Goal: Information Seeking & Learning: Learn about a topic

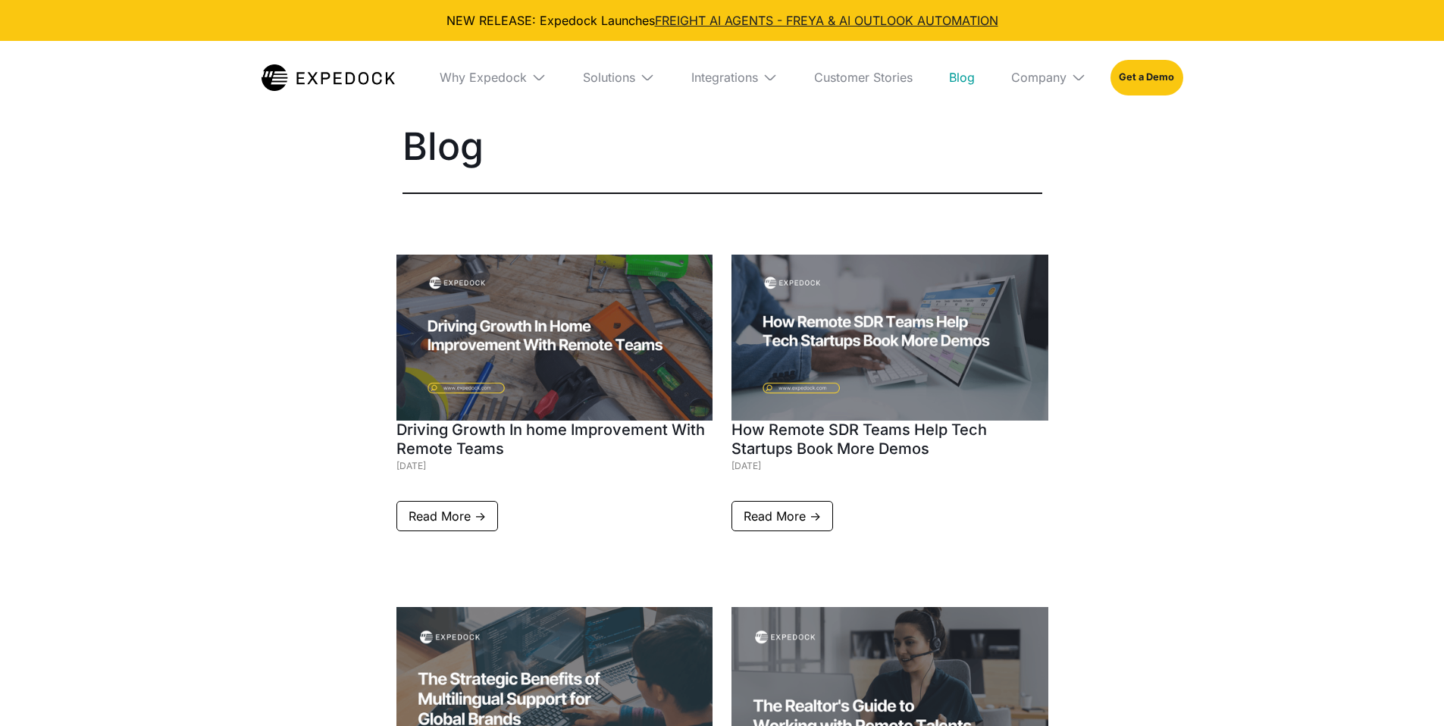
select select
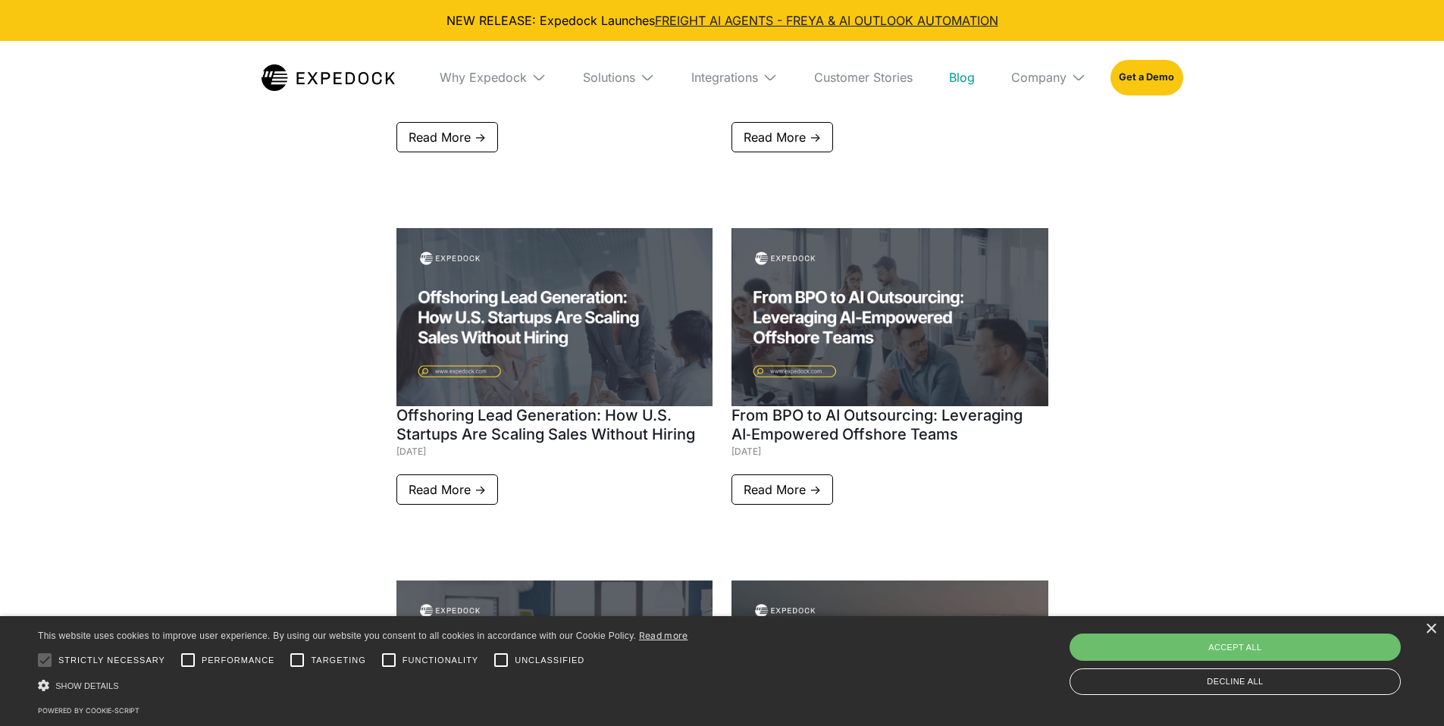
scroll to position [1091, 0]
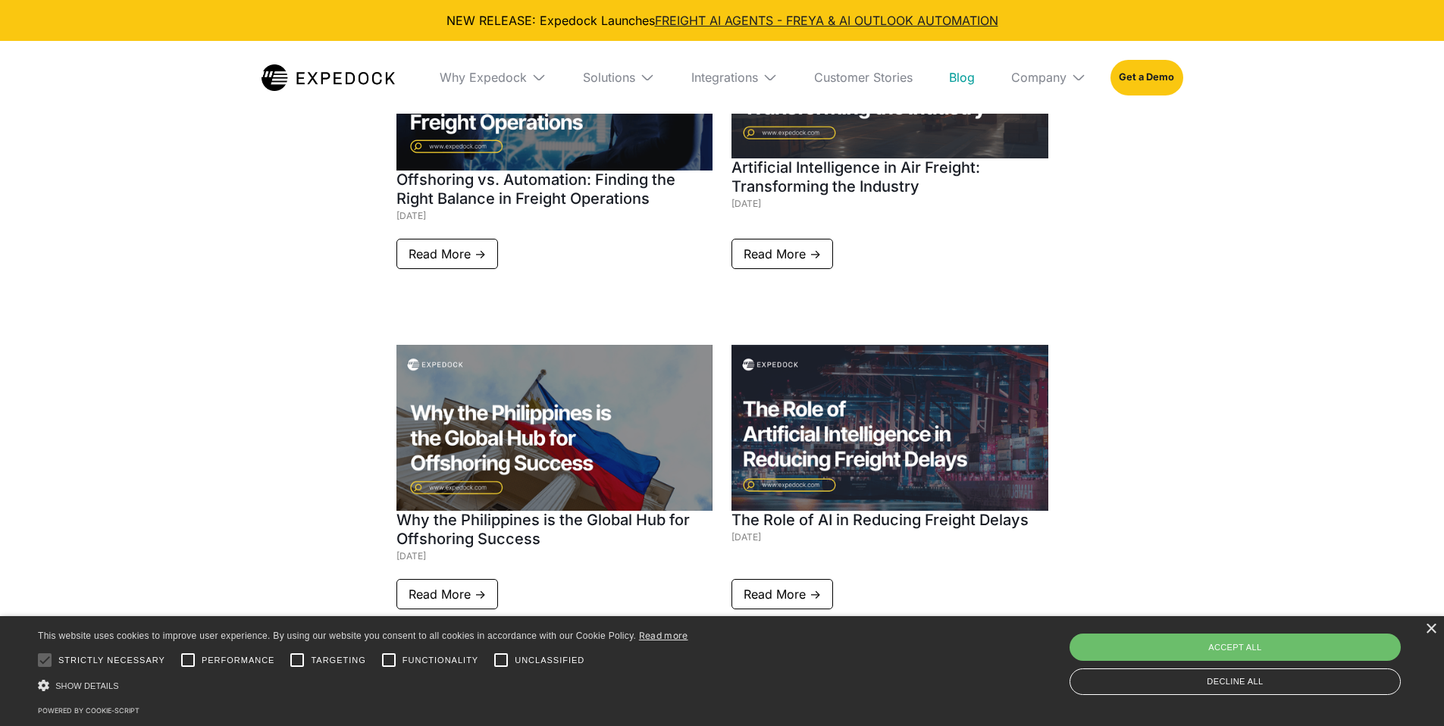
scroll to position [4565, 0]
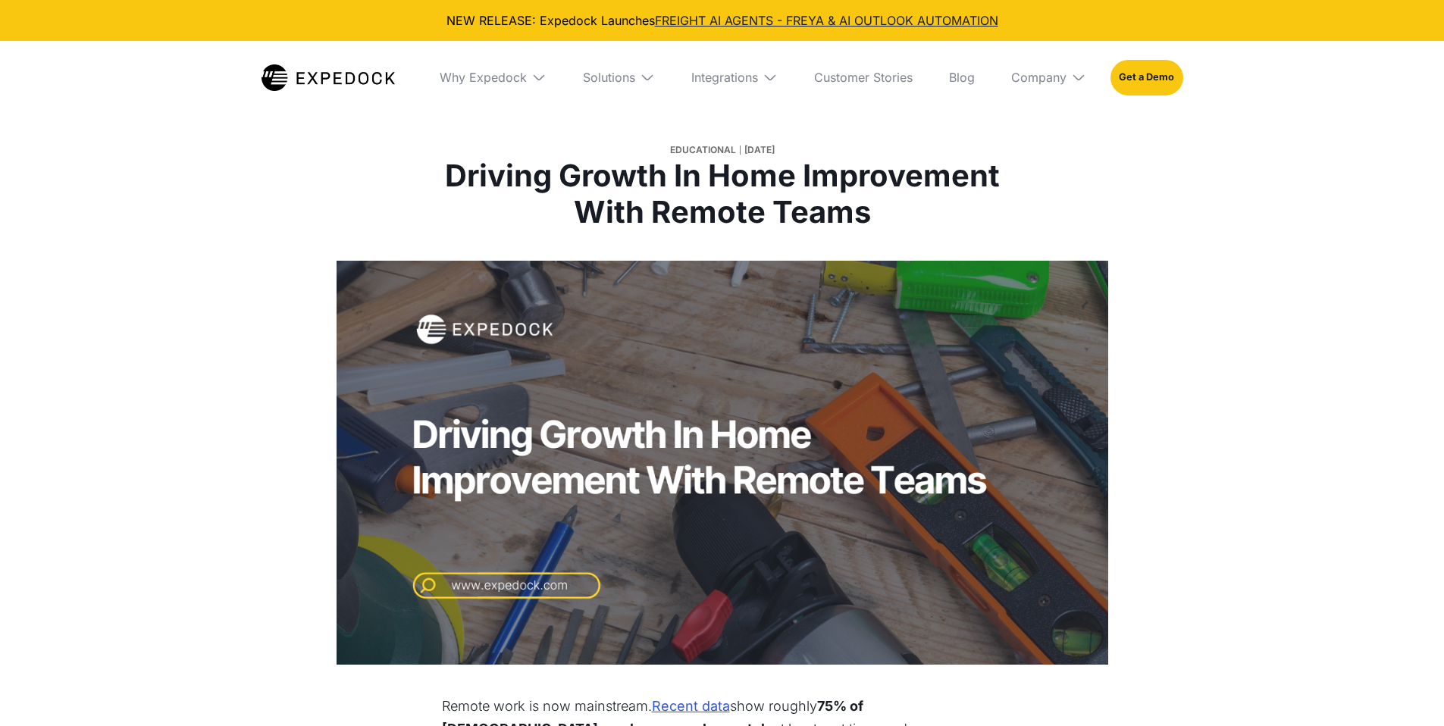
select select
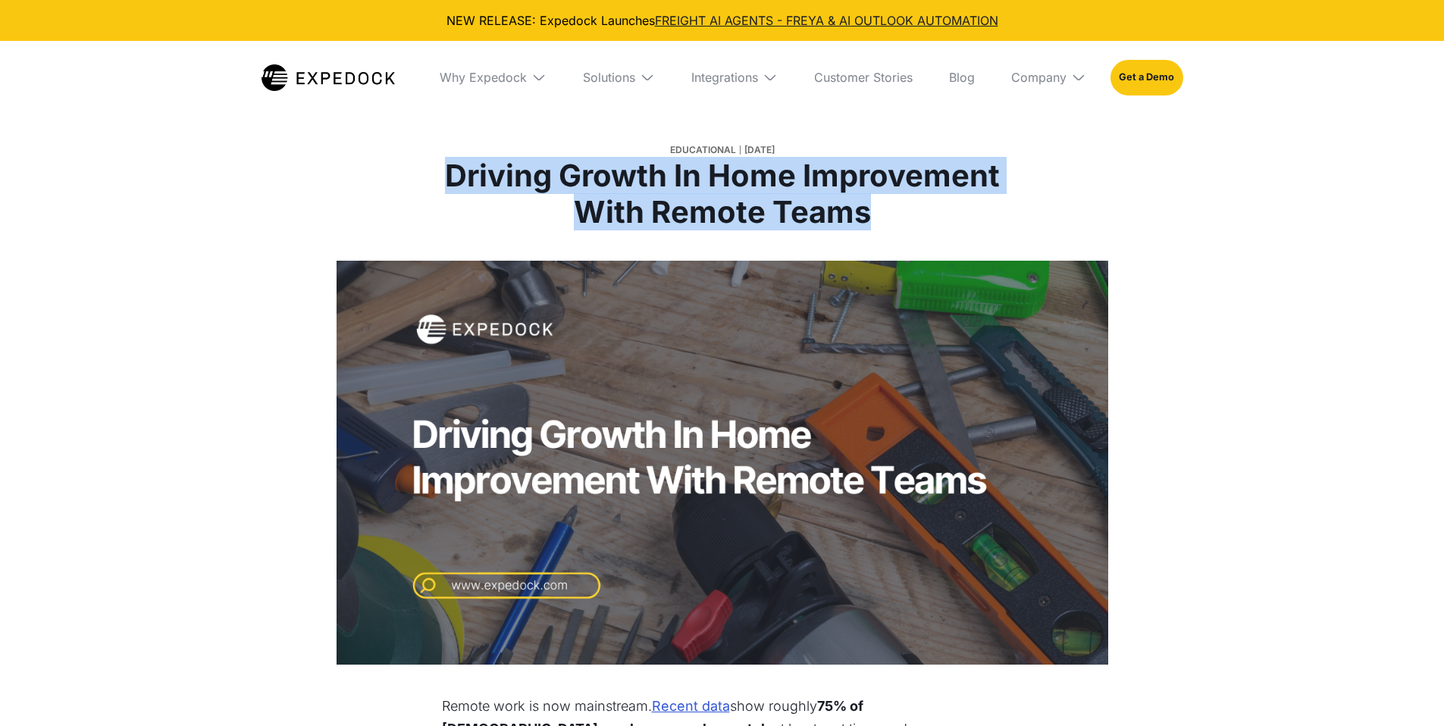
drag, startPoint x: 445, startPoint y: 168, endPoint x: 876, endPoint y: 222, distance: 434.6
click at [876, 222] on h1 "Driving Growth In Home Improvement With Remote Teams" at bounding box center [722, 194] width 562 height 73
copy h1 "Driving Growth In Home Improvement With Remote Teams"
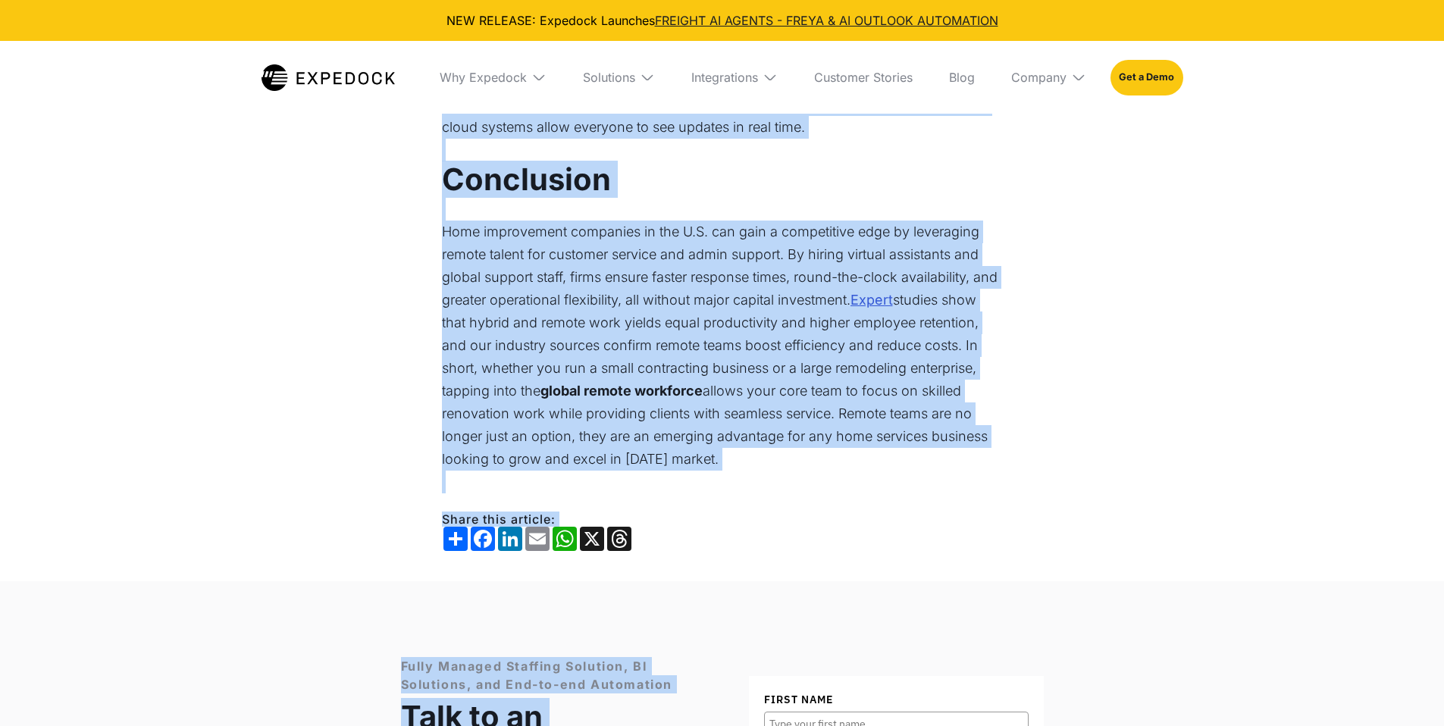
scroll to position [3264, 0]
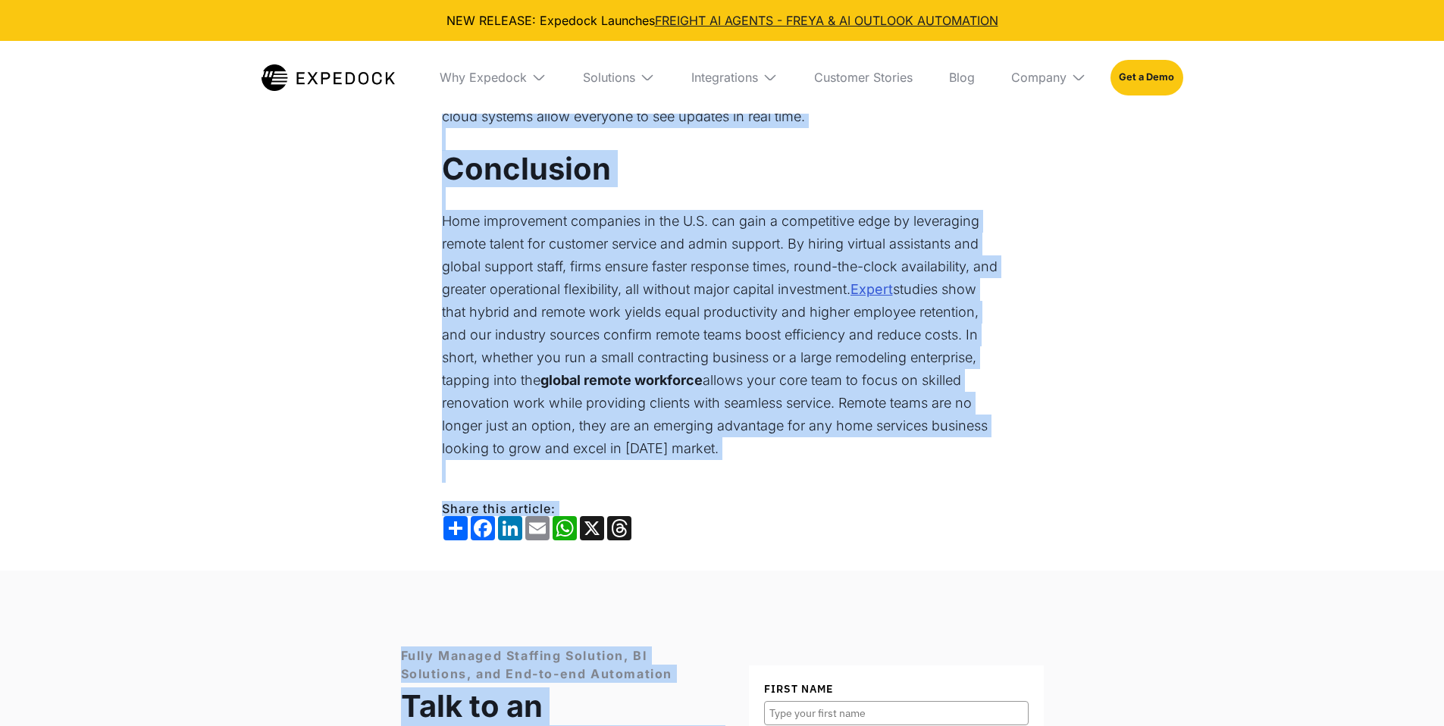
drag, startPoint x: 443, startPoint y: 496, endPoint x: 737, endPoint y: 380, distance: 315.7
copy div "Remote work is now mainstream. Recent data show roughly 75% of U.S. employees w…"
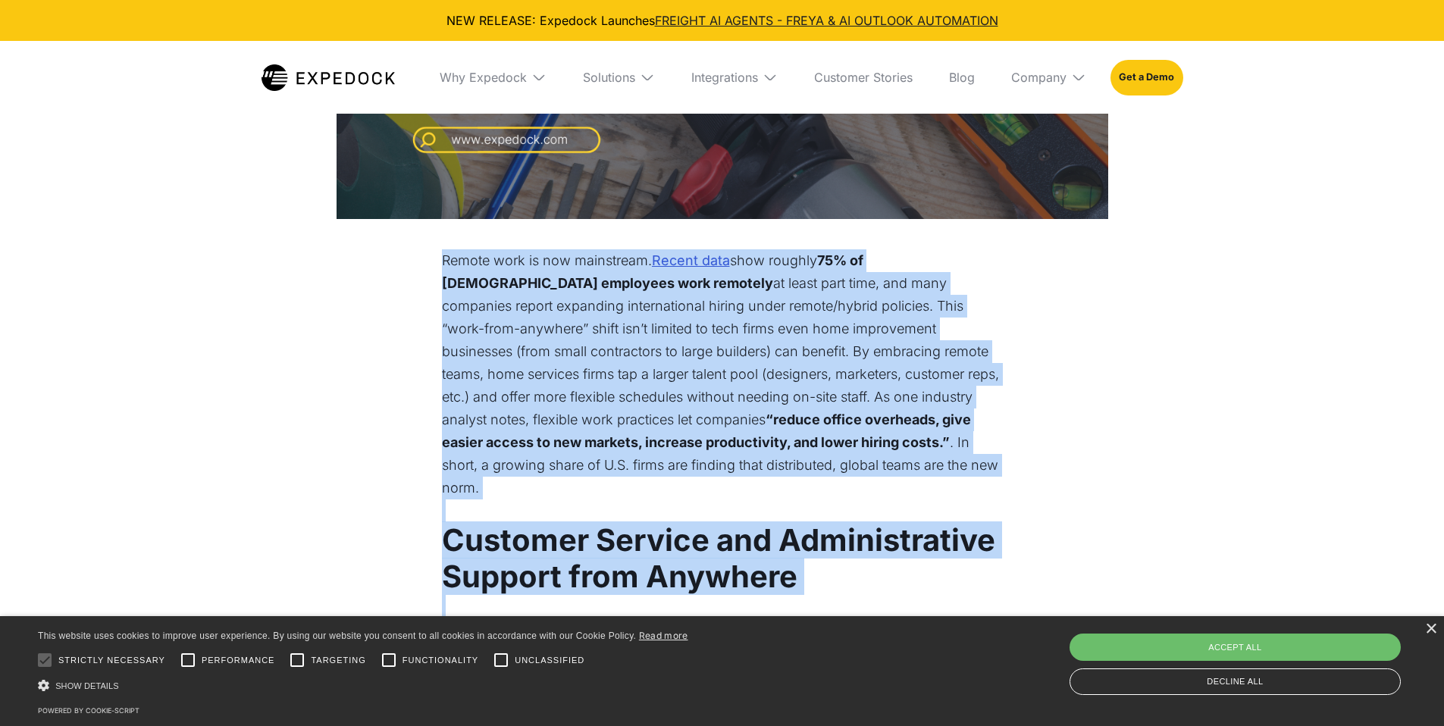
scroll to position [0, 0]
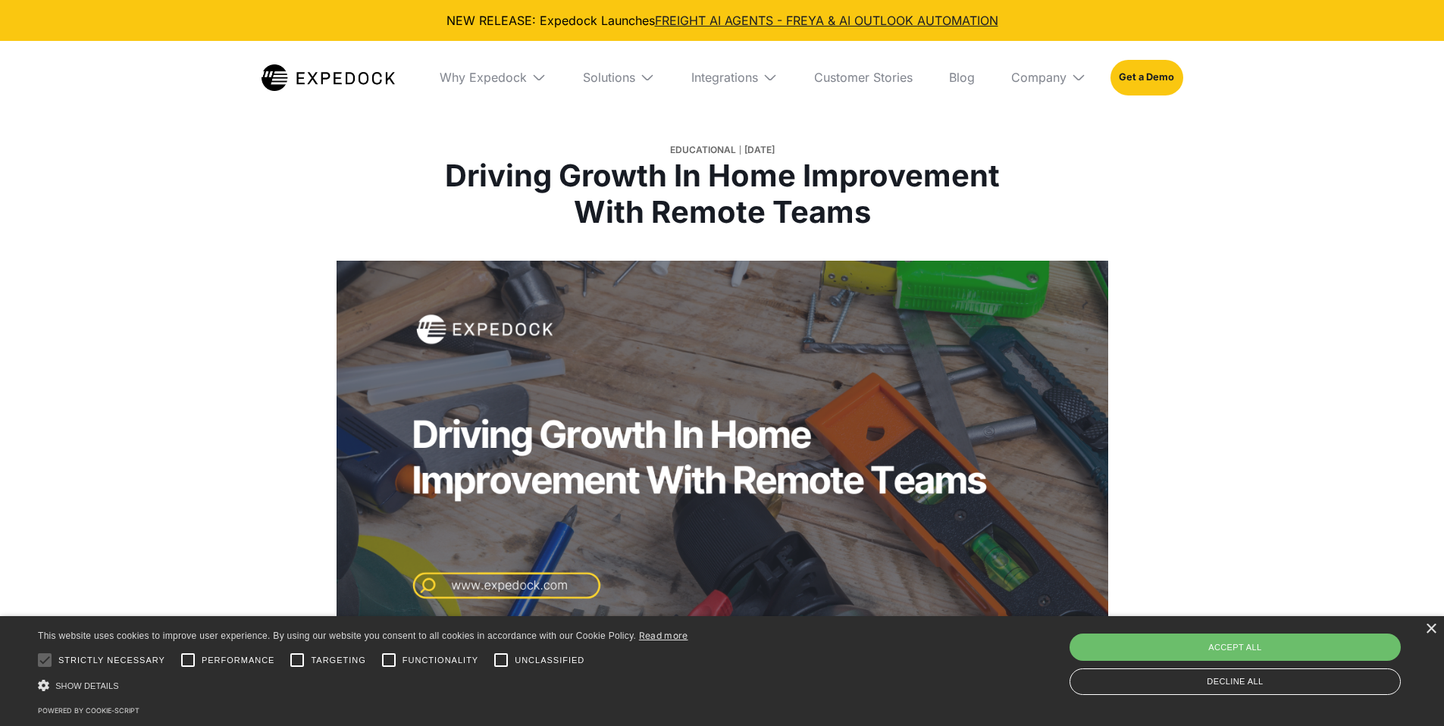
click at [1248, 274] on div at bounding box center [722, 463] width 1444 height 404
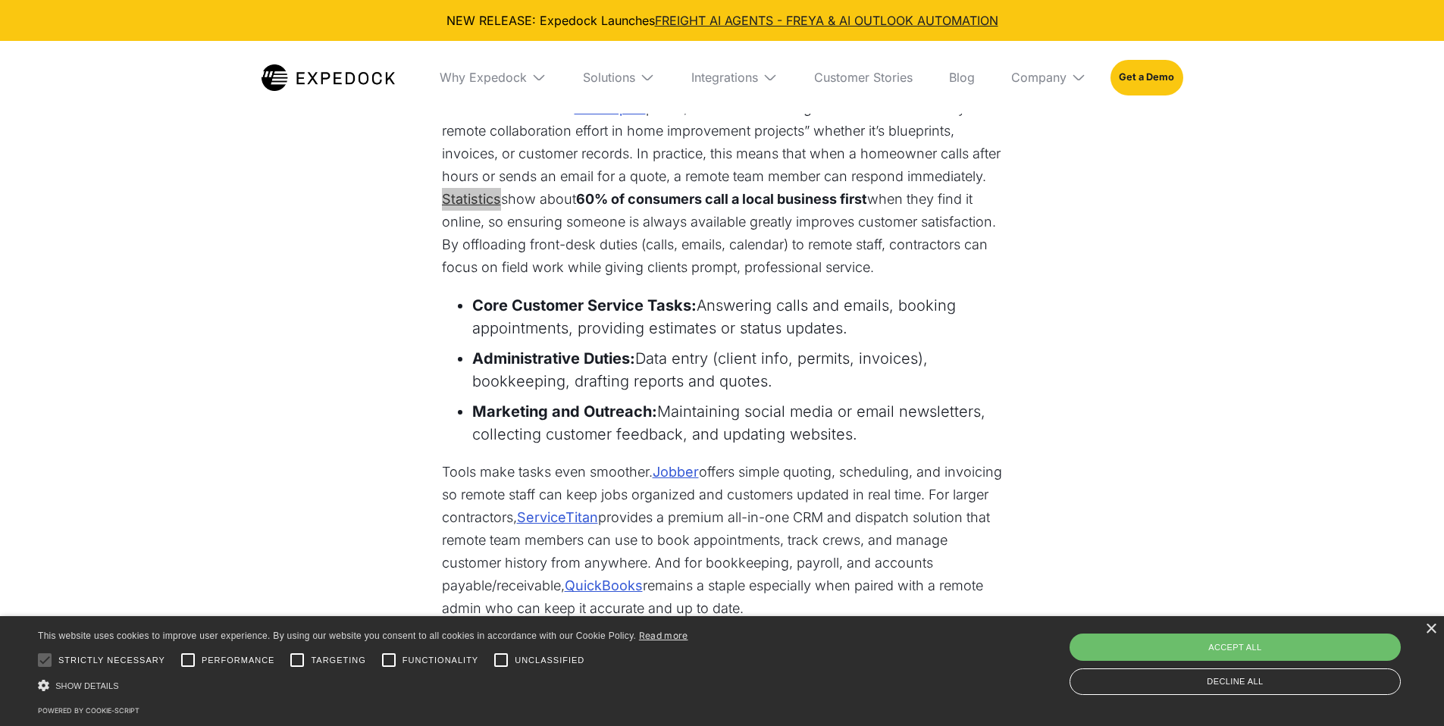
scroll to position [1161, 0]
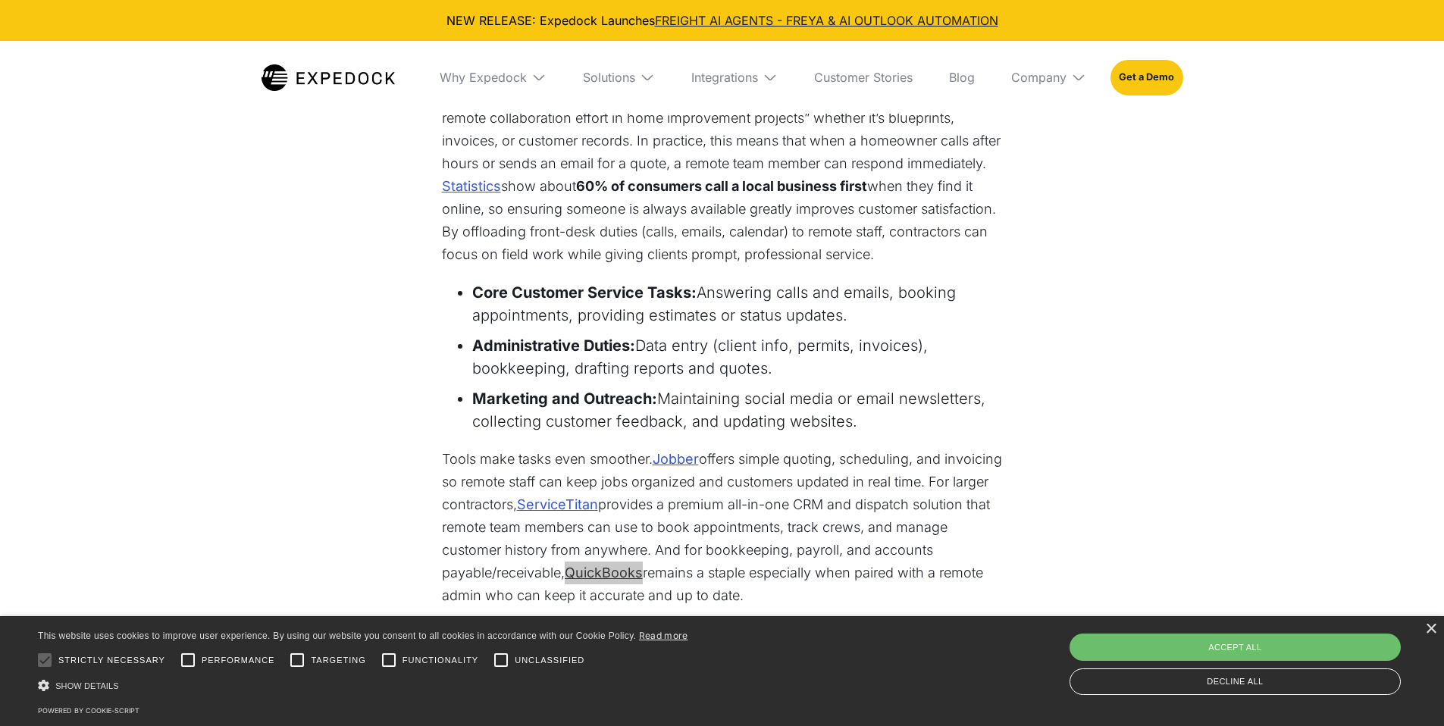
copy link "QuickBooks"
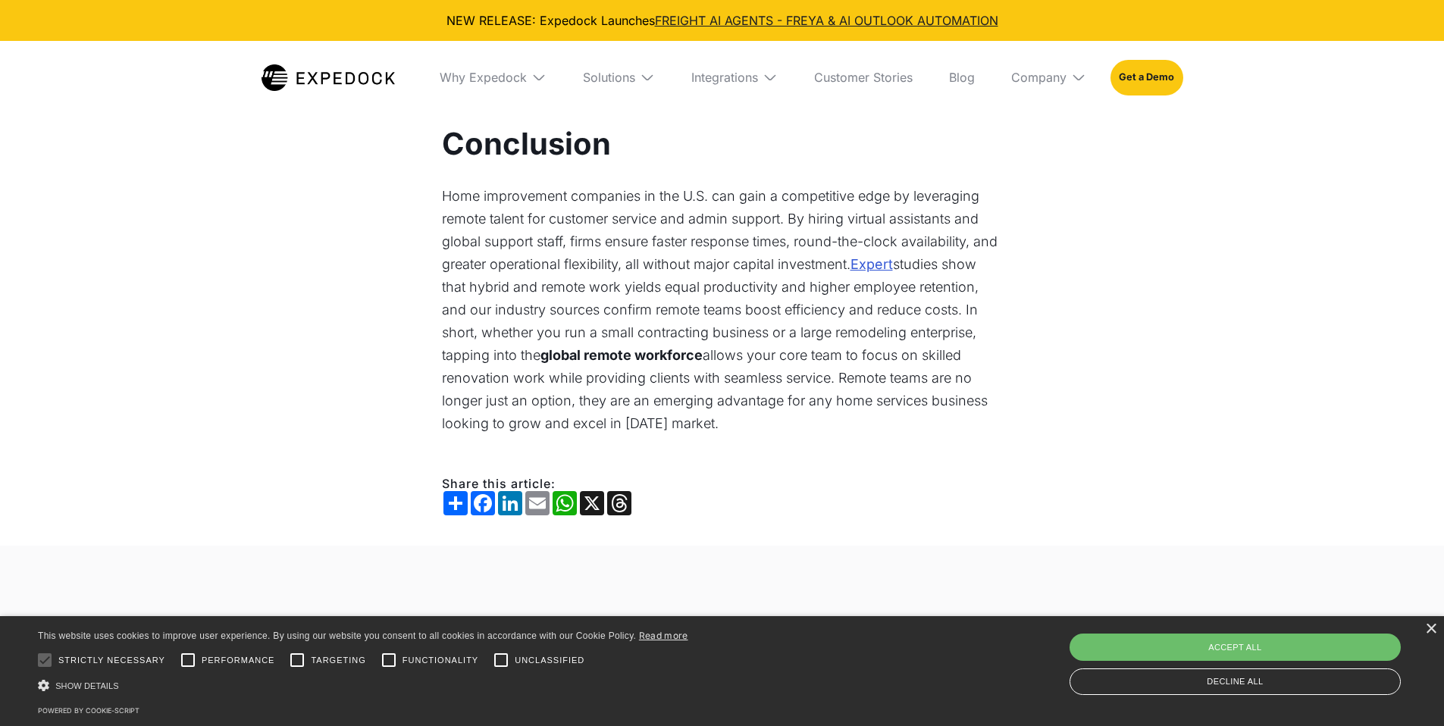
scroll to position [3287, 0]
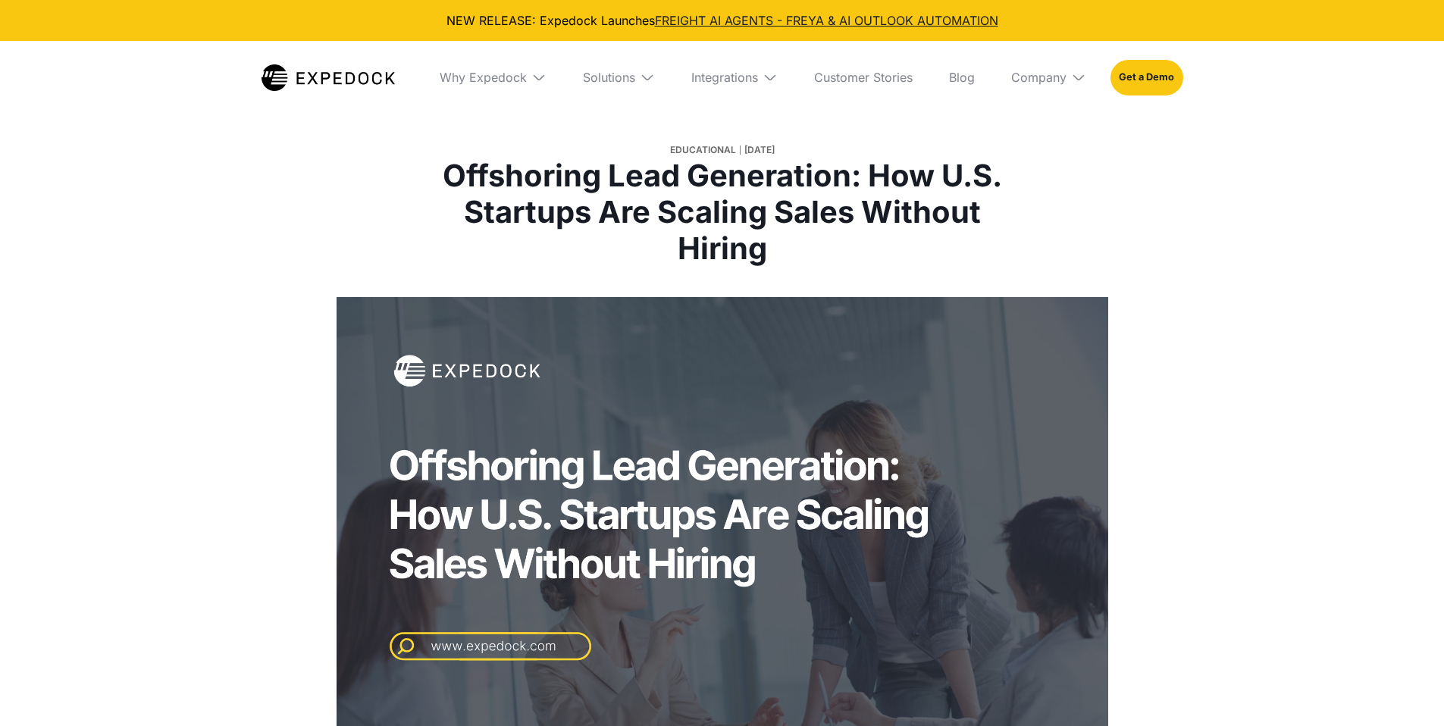
select select
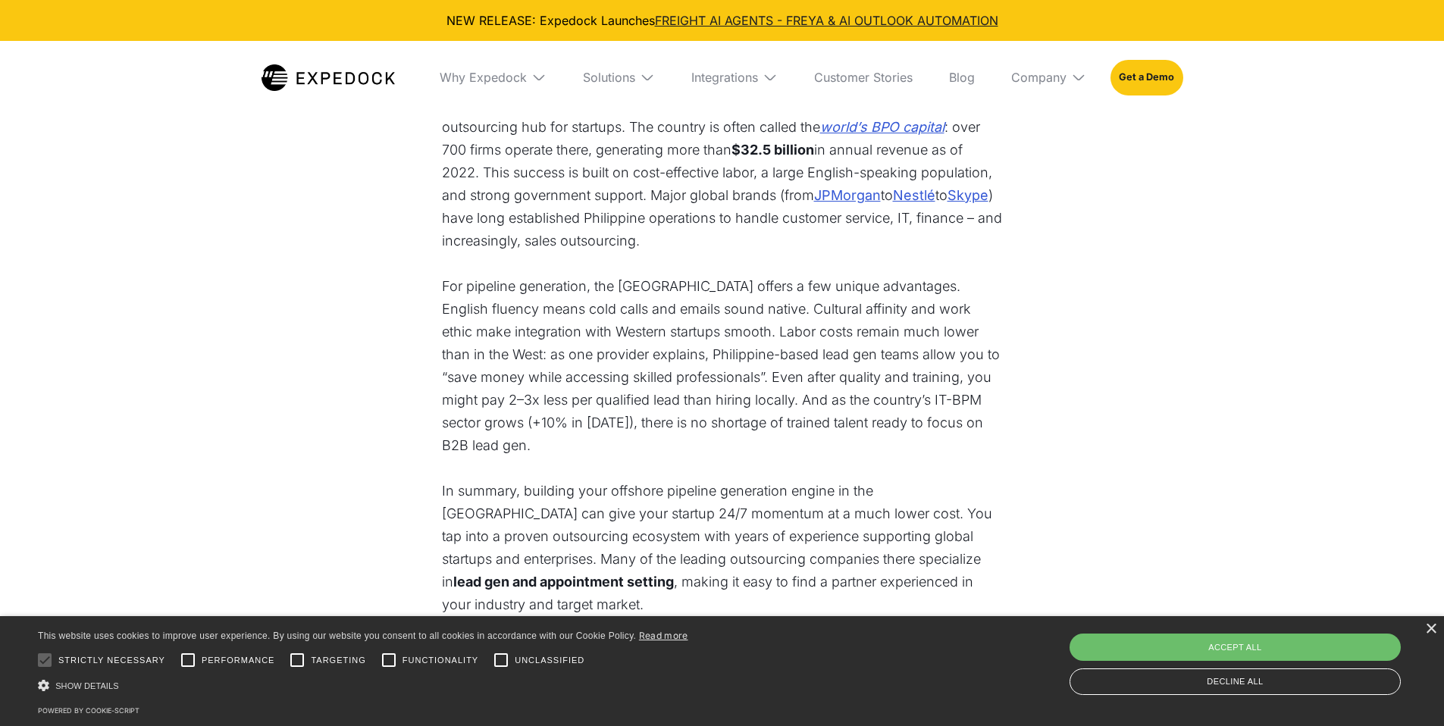
scroll to position [3188, 0]
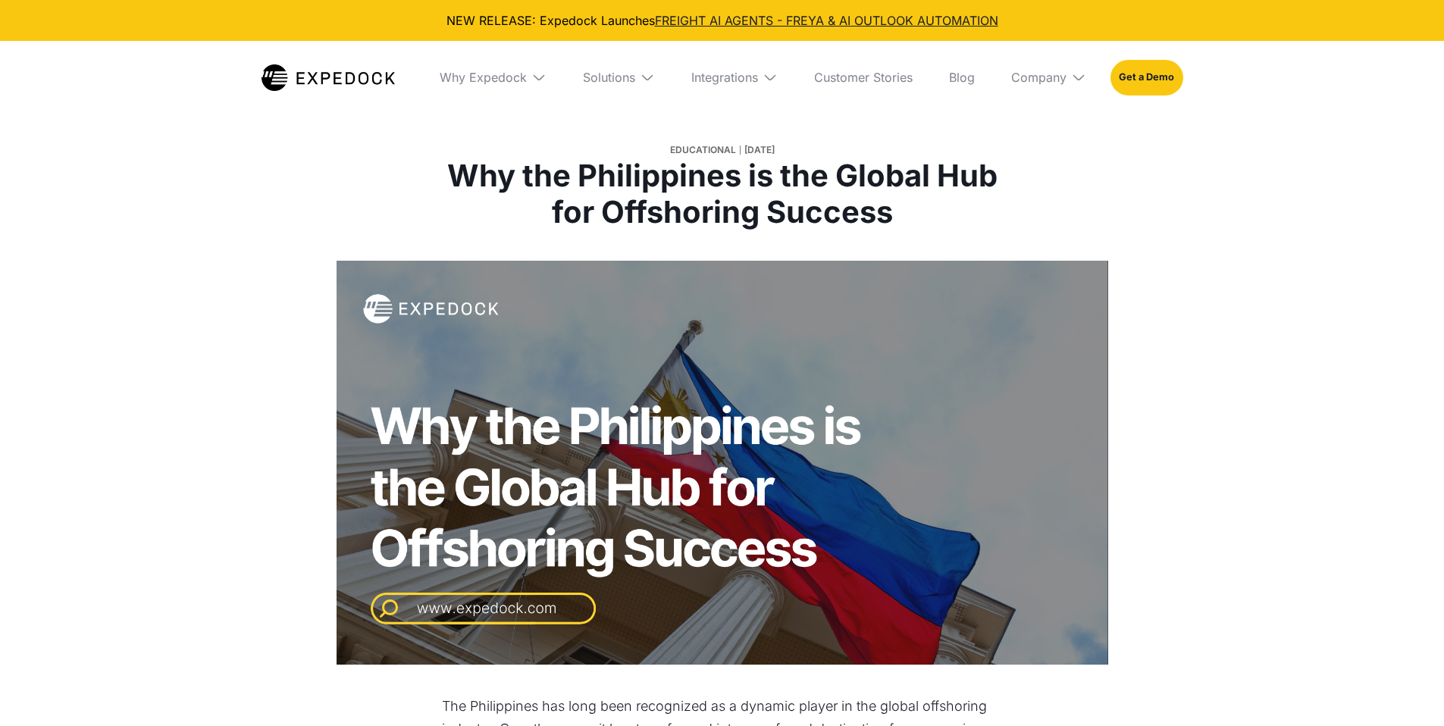
select select
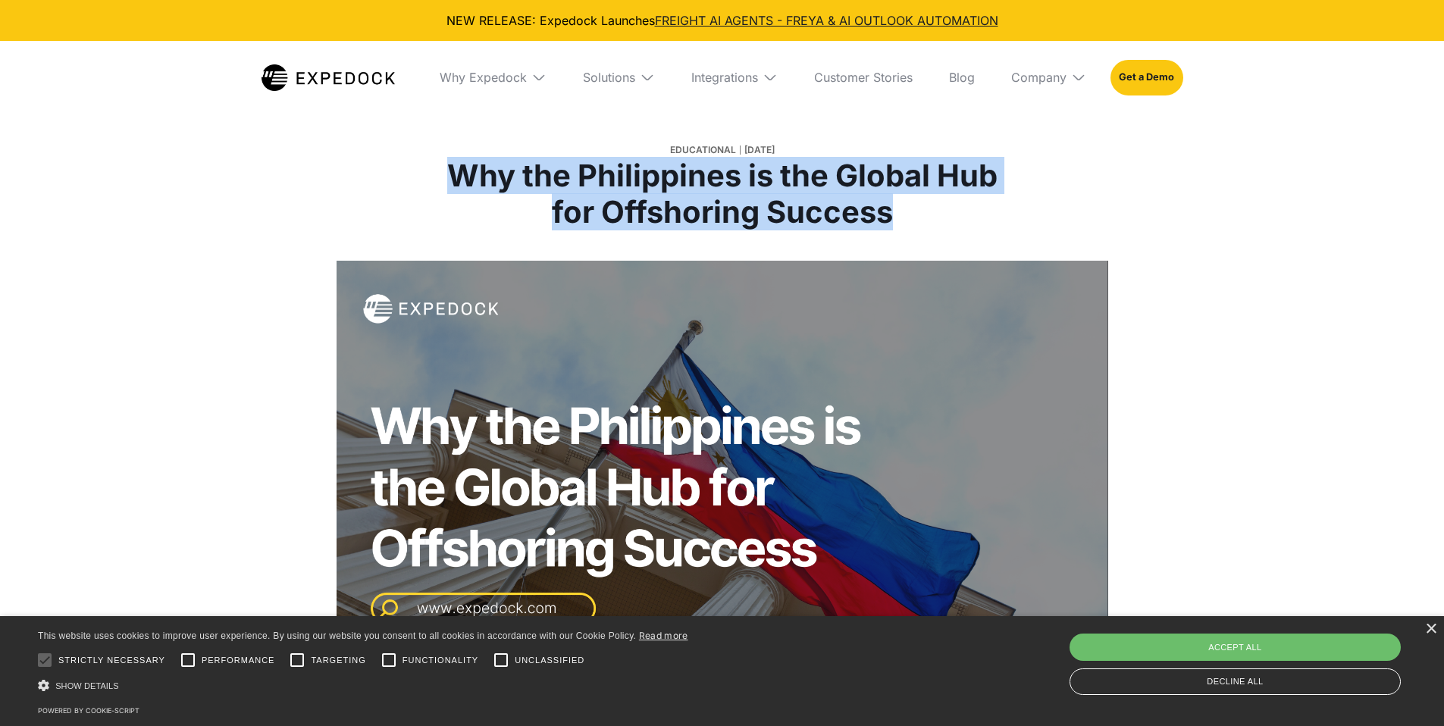
drag, startPoint x: 456, startPoint y: 175, endPoint x: 889, endPoint y: 212, distance: 434.4
click at [887, 213] on h1 "Why the Philippines is the Global Hub for Offshoring Success" at bounding box center [722, 194] width 562 height 73
copy h1 "Why the Philippines is the Global Hub for Offshoring Success"
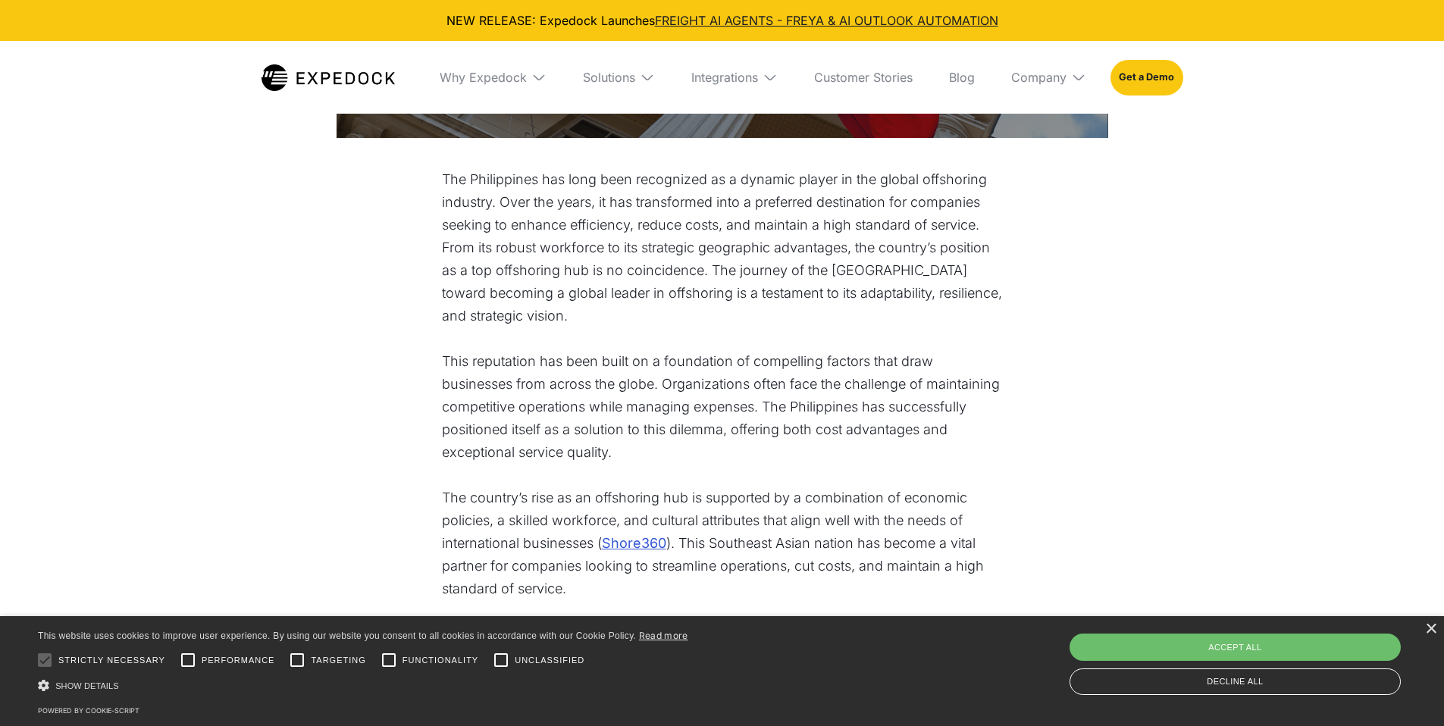
click at [447, 244] on p "The Philippines has long been recognized as a dynamic player in the global offs…" at bounding box center [722, 247] width 561 height 159
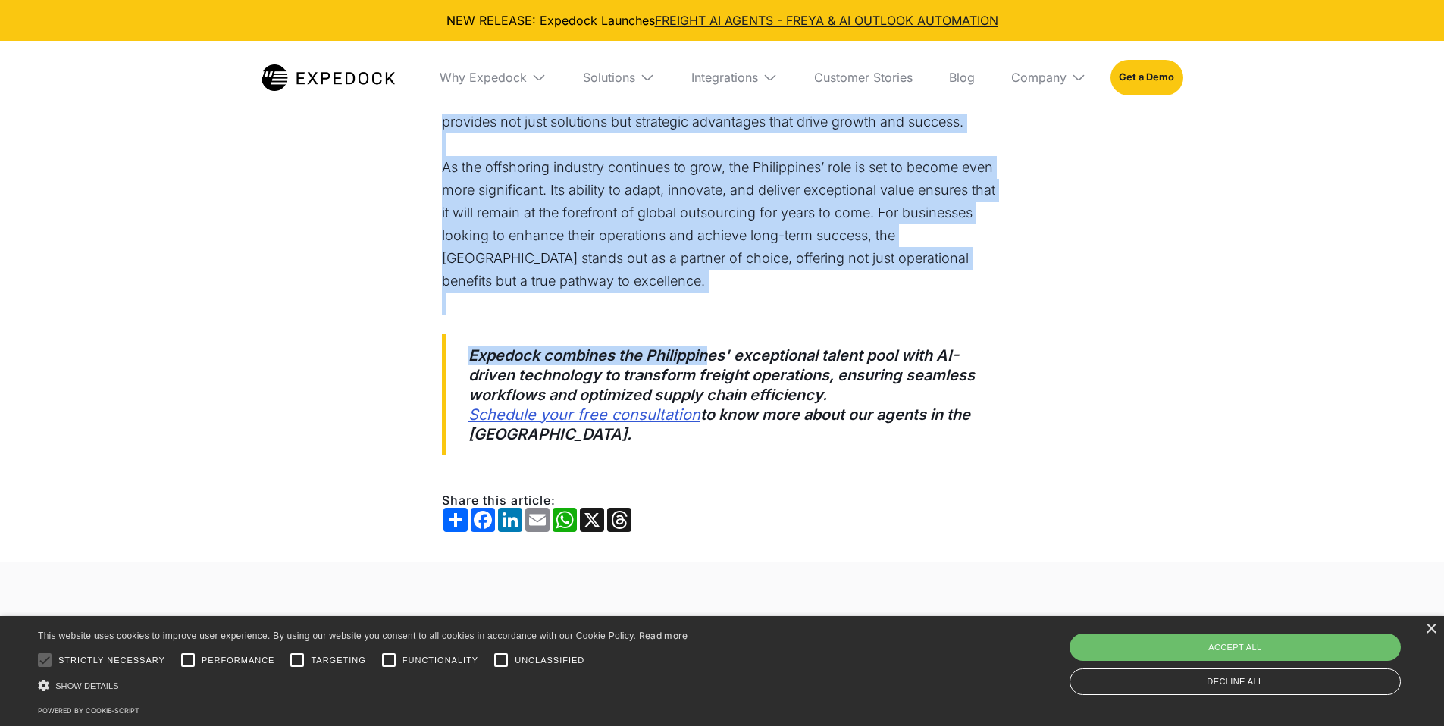
scroll to position [1912, 0]
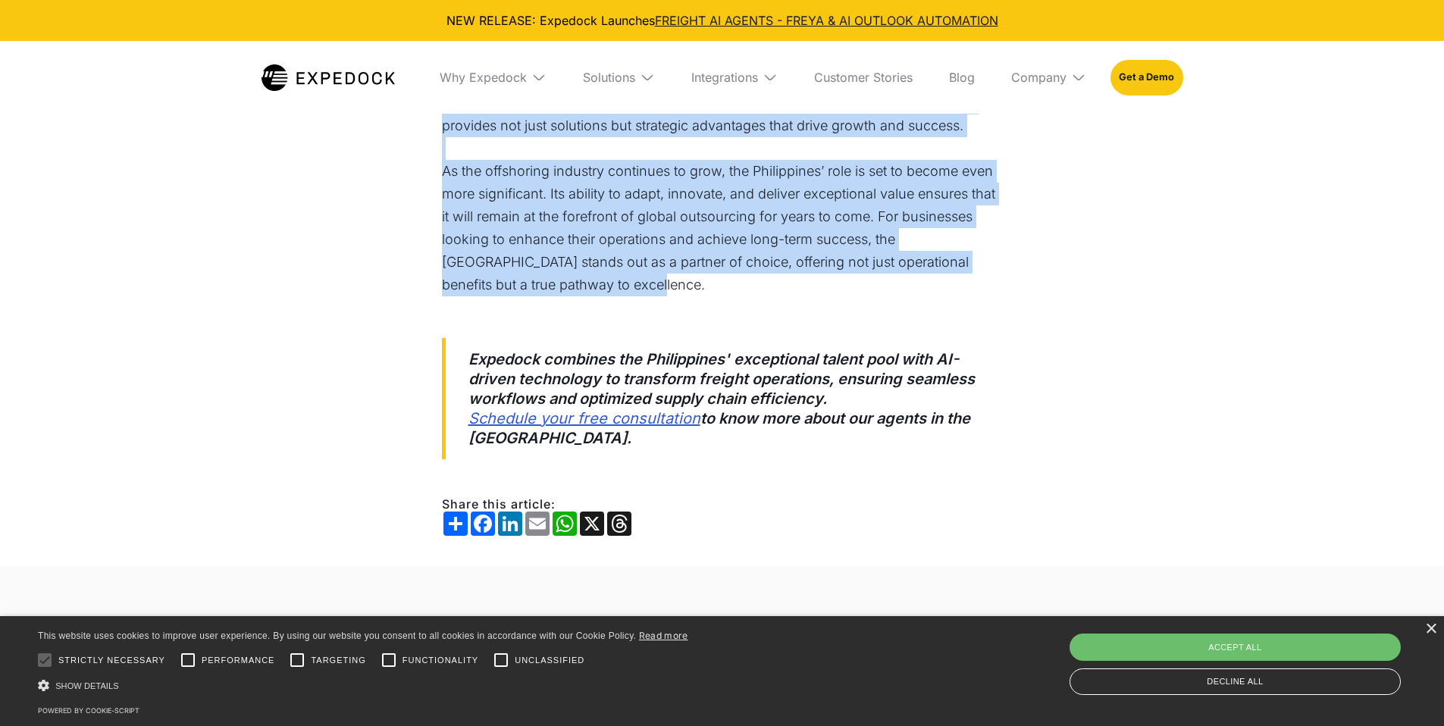
drag, startPoint x: 443, startPoint y: 178, endPoint x: 634, endPoint y: 261, distance: 208.4
copy div "The Philippines has long been recognized as a dynamic player in the global offs…"
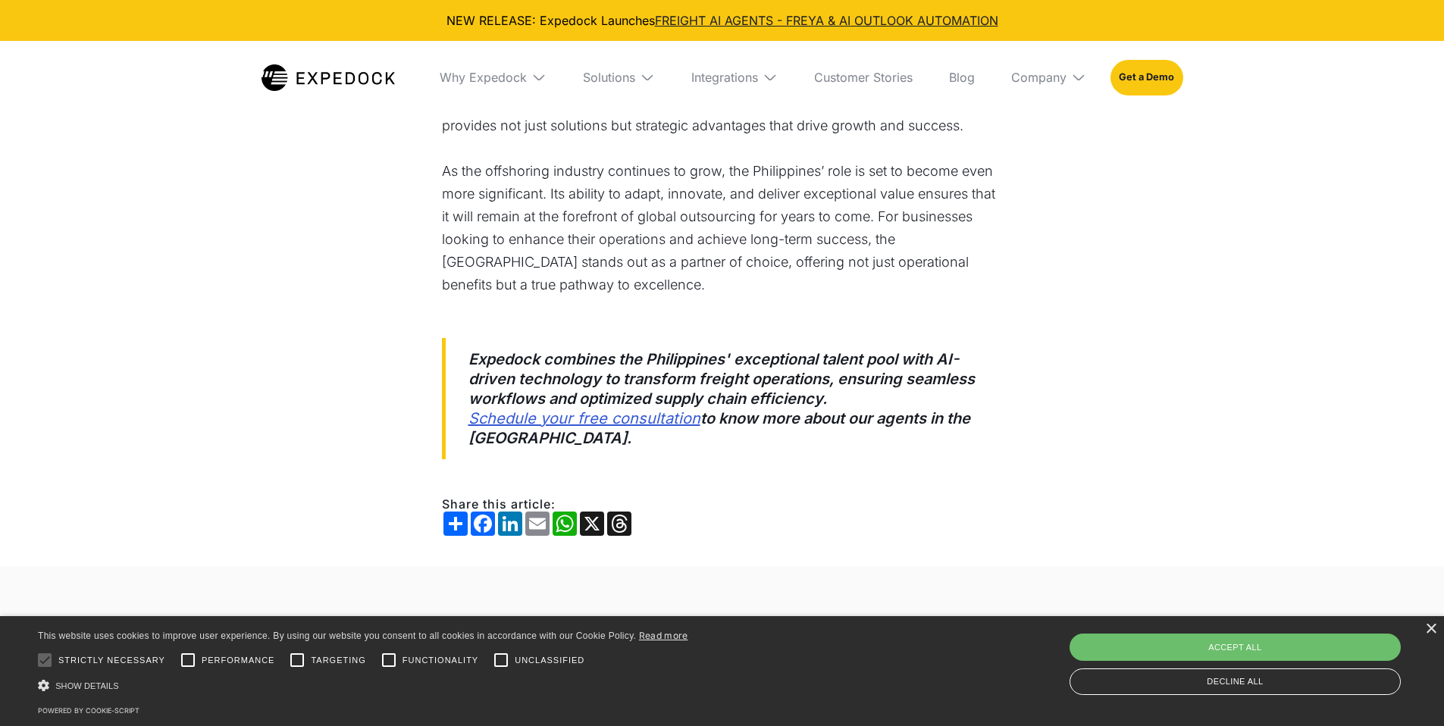
click at [690, 296] on p "‍" at bounding box center [722, 307] width 561 height 23
